Goal: Navigation & Orientation: Understand site structure

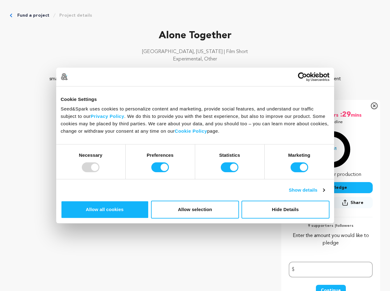
click at [99, 172] on div at bounding box center [91, 167] width 18 height 10
click at [169, 172] on input "Preferences" at bounding box center [160, 167] width 18 height 10
checkbox input "false"
click at [230, 172] on input "Statistics" at bounding box center [230, 167] width 18 height 10
checkbox input "false"
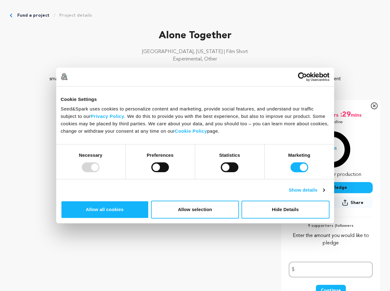
click at [291, 172] on input "Marketing" at bounding box center [300, 167] width 18 height 10
checkbox input "false"
click at [325, 194] on link "Show details" at bounding box center [307, 190] width 36 height 7
click at [0, 0] on div "Details Necessary 58 Necessary cookies help make a website usable by enabling b…" at bounding box center [0, 0] width 0 height 0
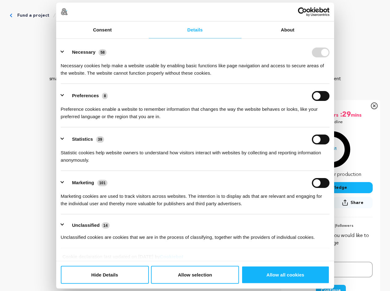
click at [57, 18] on icon "Breadcrumb" at bounding box center [54, 15] width 5 height 5
